Goal: Obtain resource: Obtain resource

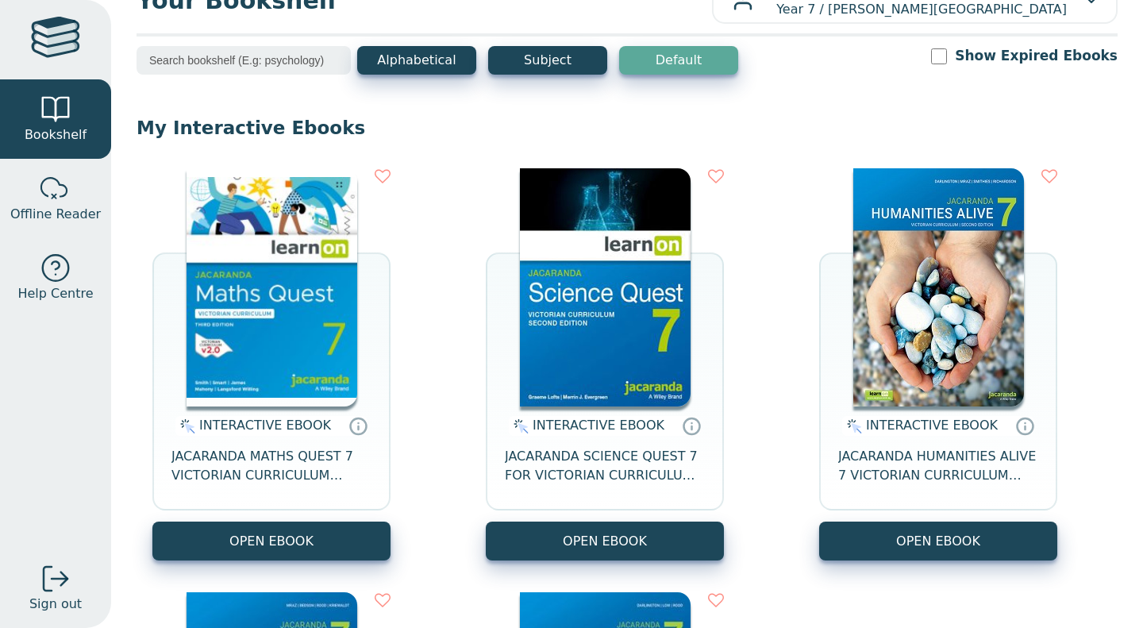
scroll to position [50, 0]
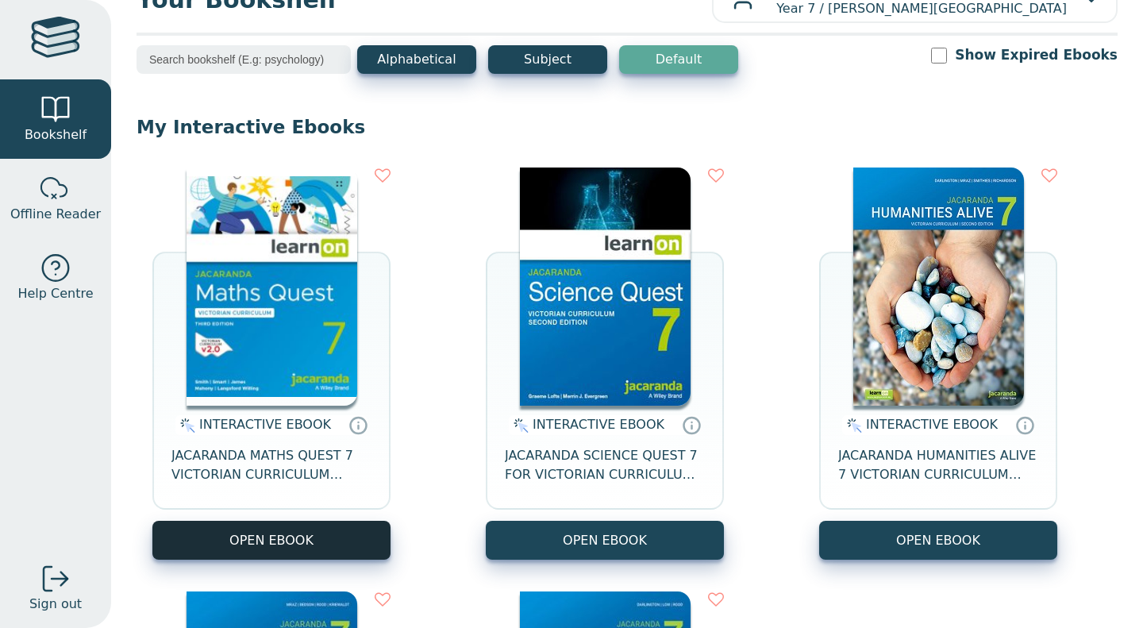
click at [340, 538] on button "OPEN EBOOK" at bounding box center [271, 540] width 238 height 39
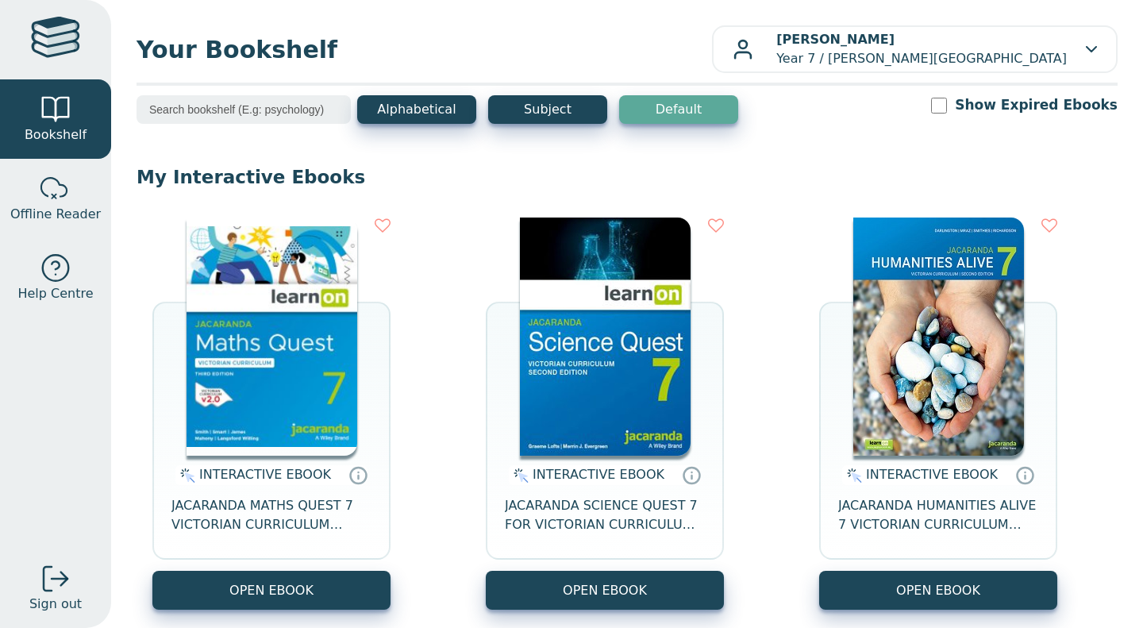
click at [262, 398] on img at bounding box center [272, 336] width 171 height 238
